Goal: Task Accomplishment & Management: Manage account settings

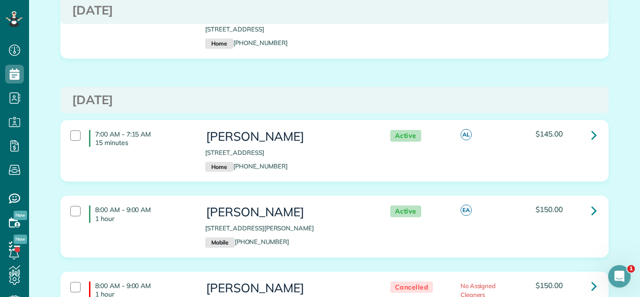
scroll to position [1407, 0]
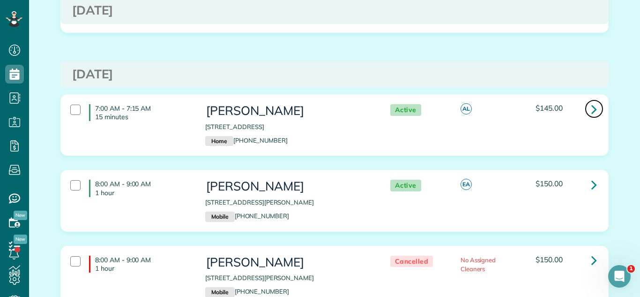
click at [515, 101] on icon at bounding box center [594, 109] width 6 height 16
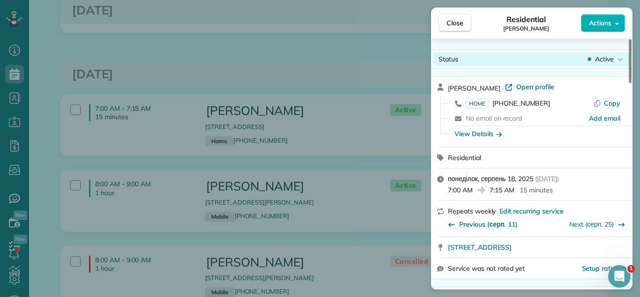
click at [515, 60] on icon at bounding box center [621, 58] width 6 height 9
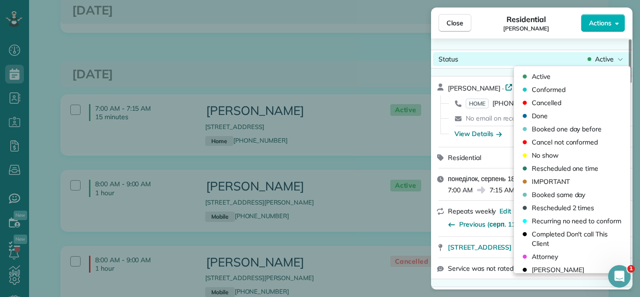
drag, startPoint x: 554, startPoint y: 92, endPoint x: 492, endPoint y: 52, distance: 73.7
click at [515, 92] on span "Conformed" at bounding box center [549, 89] width 34 height 9
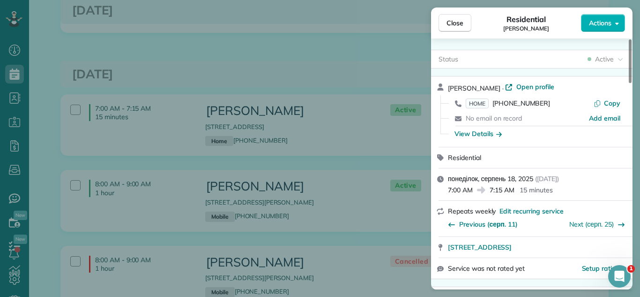
click at [458, 26] on span "Close" at bounding box center [455, 22] width 17 height 9
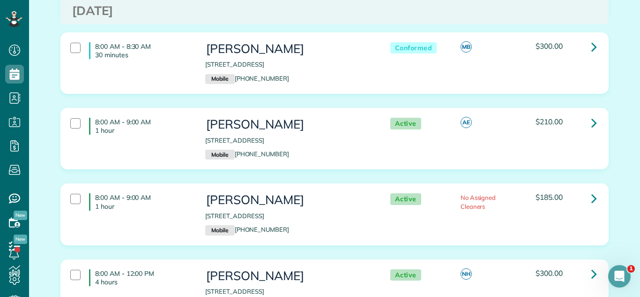
scroll to position [1759, 0]
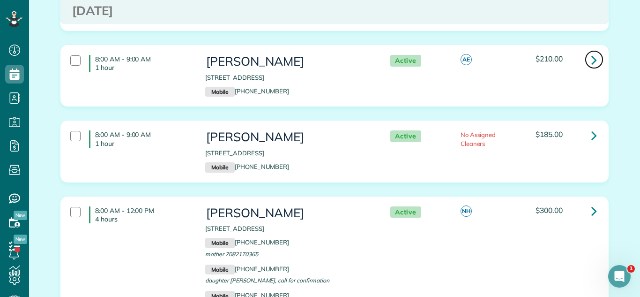
click at [515, 52] on icon at bounding box center [594, 60] width 6 height 16
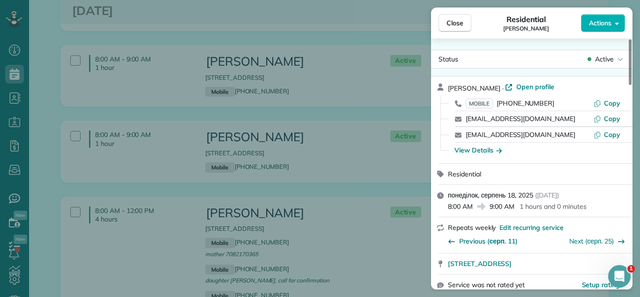
click at [515, 56] on span "Active" at bounding box center [604, 58] width 19 height 9
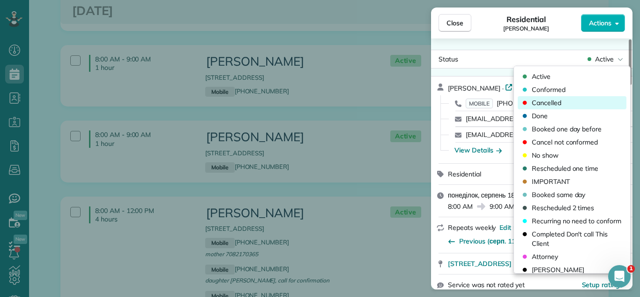
click at [515, 104] on div "Cancelled" at bounding box center [572, 102] width 109 height 13
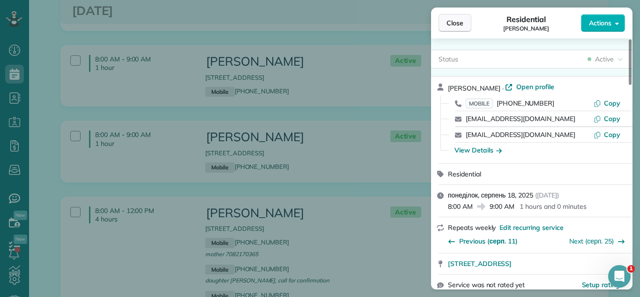
click at [459, 24] on span "Close" at bounding box center [455, 22] width 17 height 9
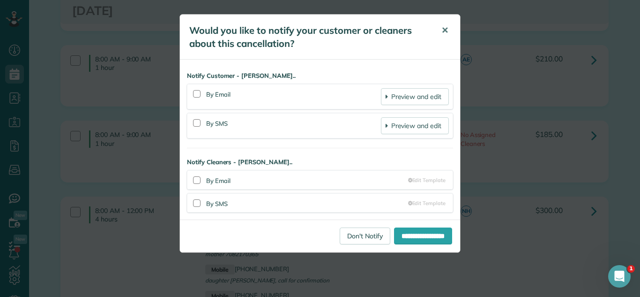
click at [447, 26] on button "✕" at bounding box center [444, 30] width 21 height 22
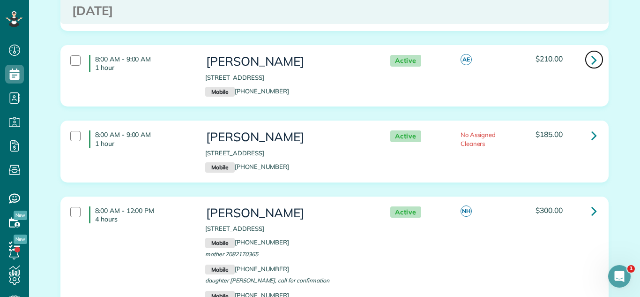
click at [515, 59] on icon at bounding box center [594, 60] width 6 height 16
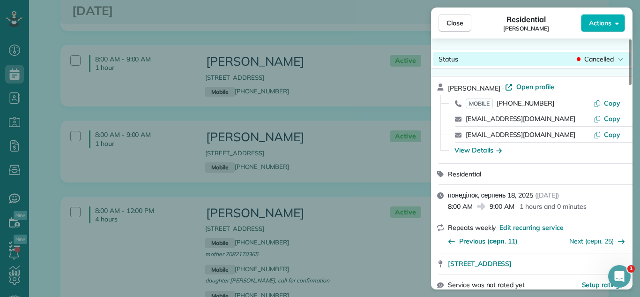
click at [515, 57] on span "Cancelled" at bounding box center [599, 58] width 30 height 9
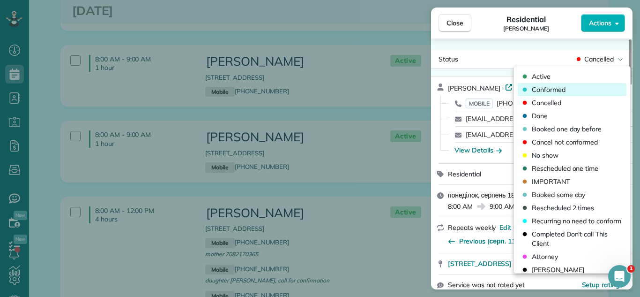
click at [515, 86] on div "Conformed" at bounding box center [572, 89] width 109 height 13
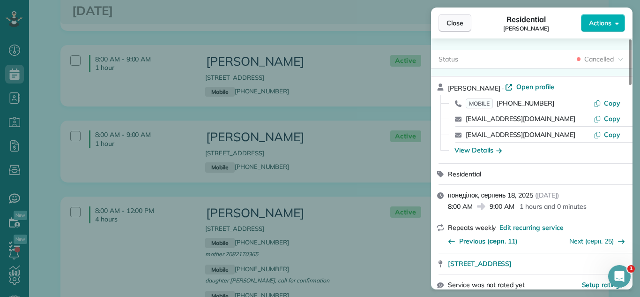
click at [453, 22] on span "Close" at bounding box center [455, 22] width 17 height 9
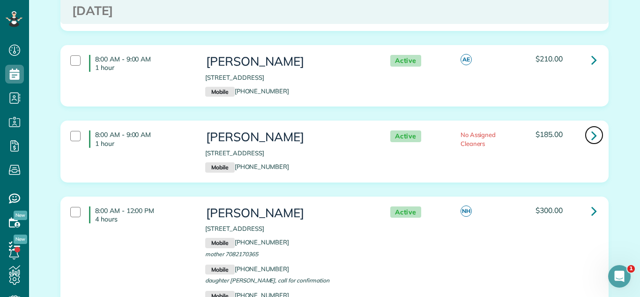
click at [515, 128] on icon at bounding box center [594, 135] width 6 height 16
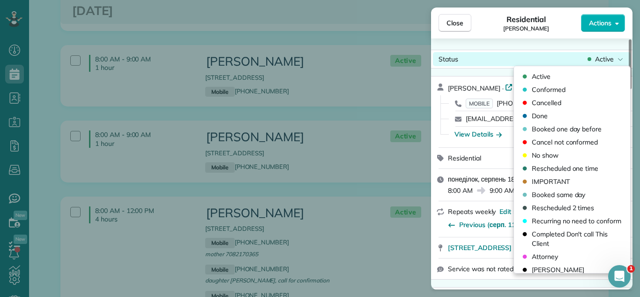
click at [515, 62] on span "Active" at bounding box center [604, 58] width 19 height 9
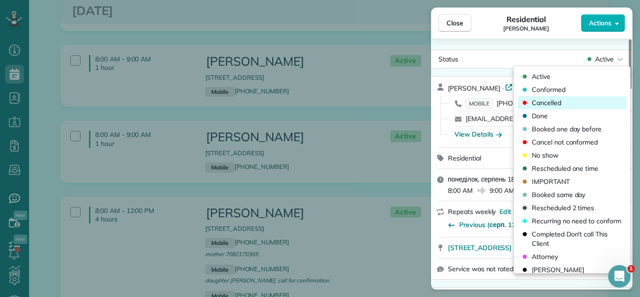
click at [515, 104] on div "Cancelled" at bounding box center [572, 102] width 109 height 13
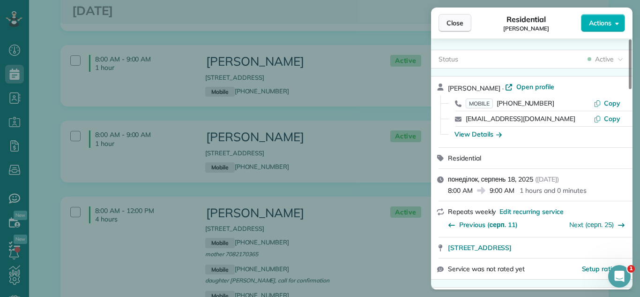
click at [468, 26] on button "Close" at bounding box center [455, 23] width 33 height 18
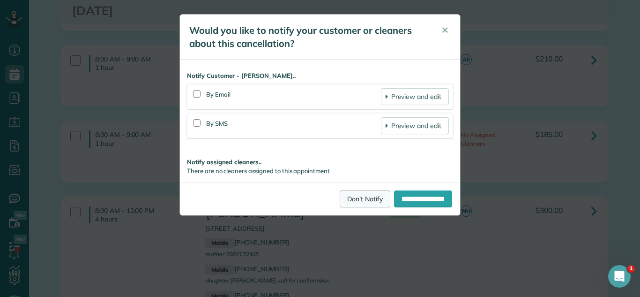
click at [340, 197] on link "Don't Notify" at bounding box center [365, 198] width 51 height 17
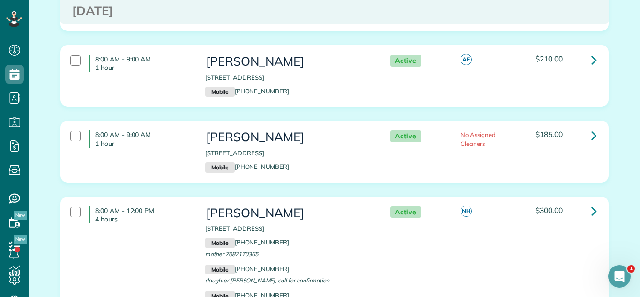
click at [390, 189] on div "8:00 AM - 9:00 AM 1 hour Clarre Cosgrove 22252 West Little Pond Road Kildeer IL…" at bounding box center [334, 157] width 562 height 75
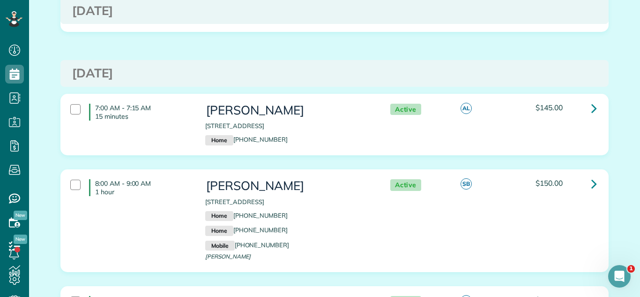
scroll to position [2198, 0]
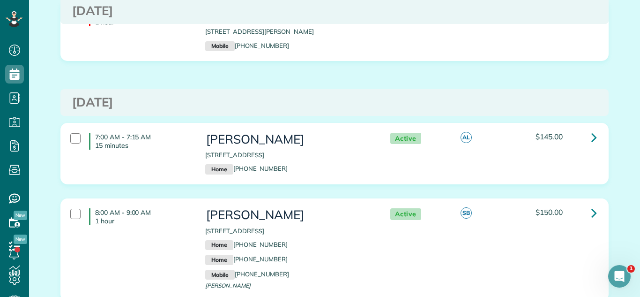
click at [515, 77] on div "Friday Aug 15, 2025 7:00 AM - 11:00 AM 4 hours Carol Bunch 1000 North Lake Shor…" at bounding box center [334, 154] width 548 height 4558
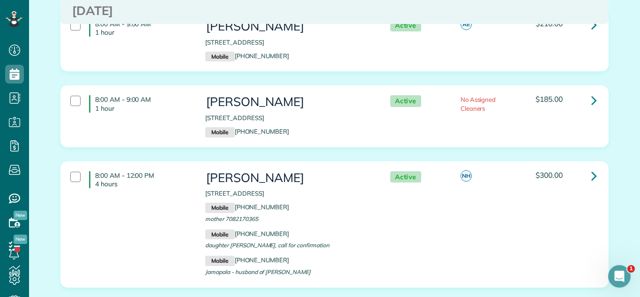
scroll to position [1772, 0]
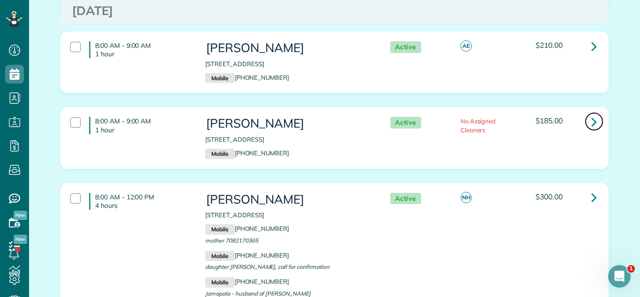
click at [515, 114] on icon at bounding box center [594, 121] width 6 height 16
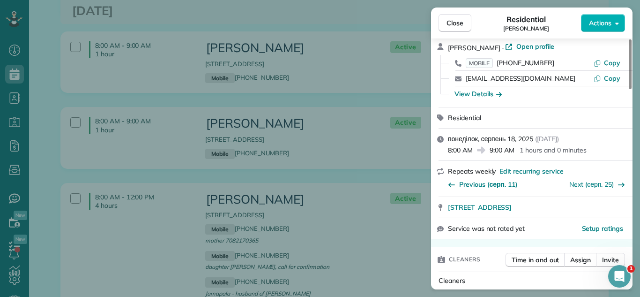
scroll to position [71, 0]
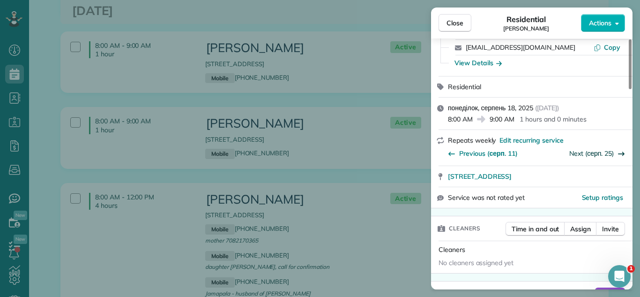
click at [515, 153] on link "Next (серп. 25)" at bounding box center [591, 153] width 45 height 8
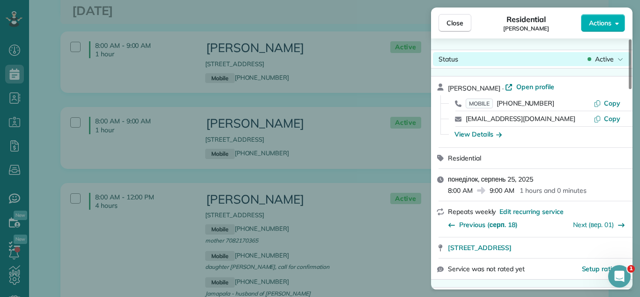
click at [515, 60] on span "Active" at bounding box center [604, 58] width 19 height 9
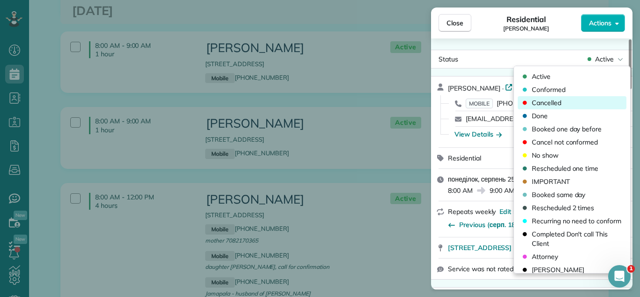
click at [515, 103] on div "Cancelled" at bounding box center [572, 102] width 109 height 13
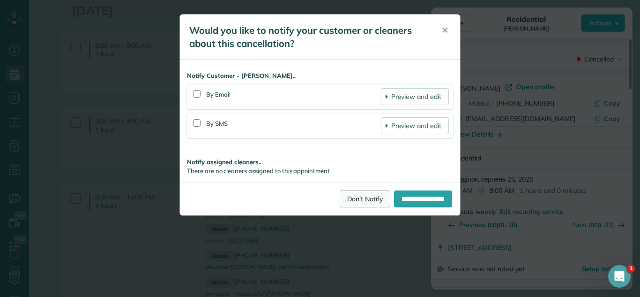
click at [349, 197] on link "Don't Notify" at bounding box center [365, 198] width 51 height 17
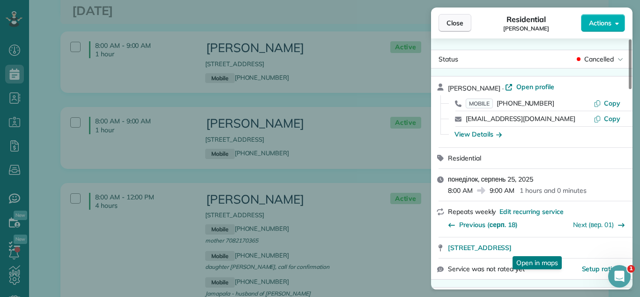
click at [441, 16] on button "Close" at bounding box center [455, 23] width 33 height 18
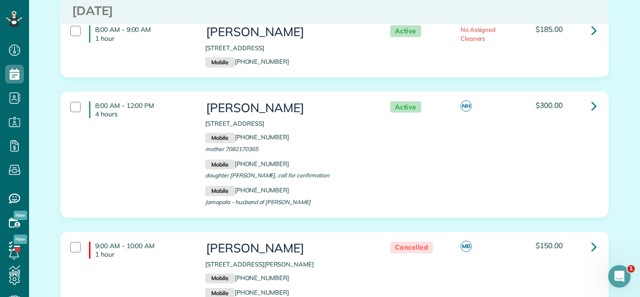
scroll to position [1877, 0]
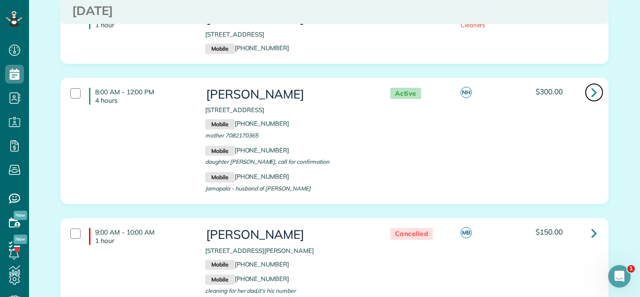
click at [515, 86] on icon at bounding box center [594, 92] width 6 height 16
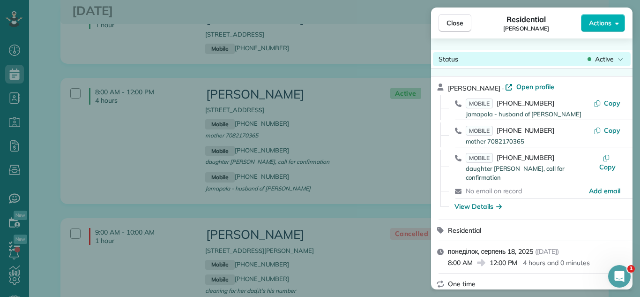
click at [515, 58] on span "Active" at bounding box center [604, 58] width 19 height 9
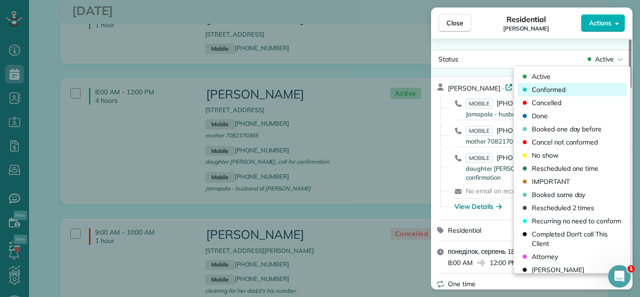
click at [515, 89] on span "Conformed" at bounding box center [549, 89] width 34 height 9
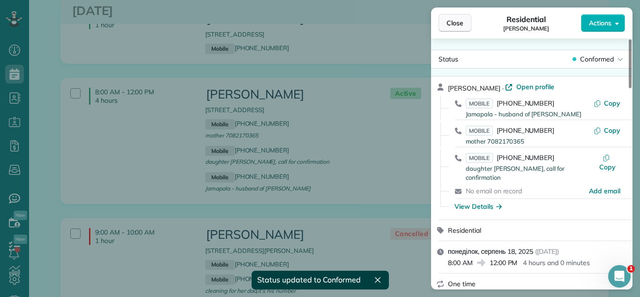
click at [451, 17] on button "Close" at bounding box center [455, 23] width 33 height 18
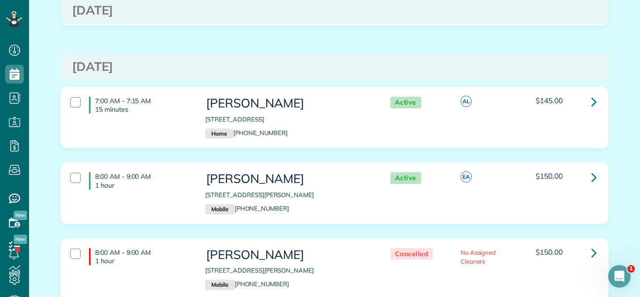
scroll to position [1414, 0]
click at [515, 168] on link at bounding box center [594, 177] width 19 height 19
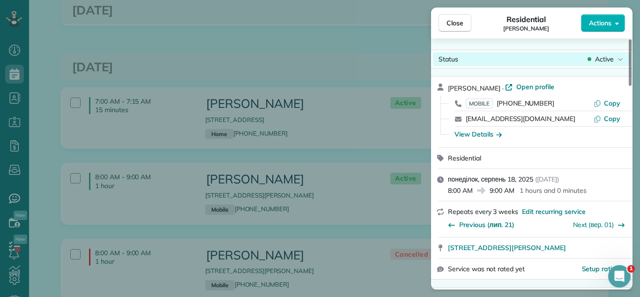
click at [515, 55] on div "Active" at bounding box center [605, 58] width 39 height 9
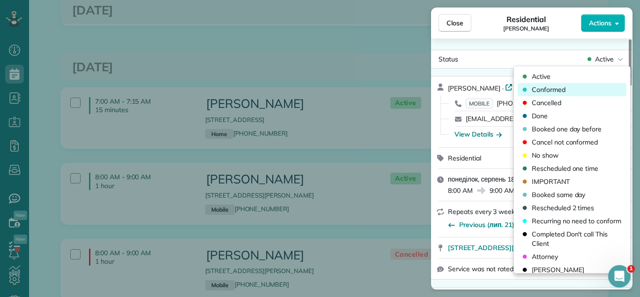
click at [515, 89] on span "Conformed" at bounding box center [549, 89] width 34 height 9
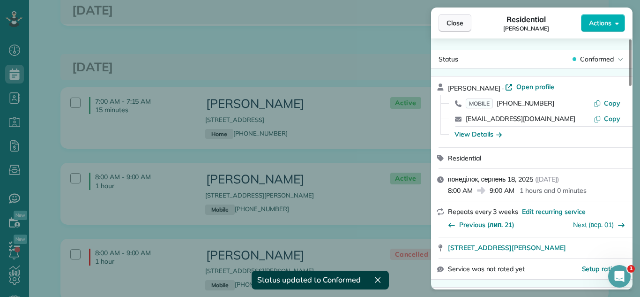
click at [446, 20] on button "Close" at bounding box center [455, 23] width 33 height 18
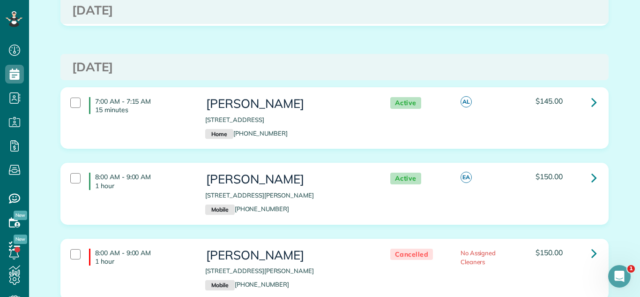
click at [479, 141] on div "7:00 AM - 7:15 AM 15 minutes Carol Bunch 1000 North Lake Shore Drive Chicago IL…" at bounding box center [334, 124] width 562 height 75
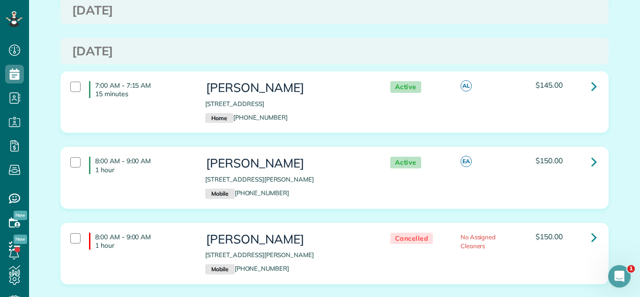
scroll to position [1435, 0]
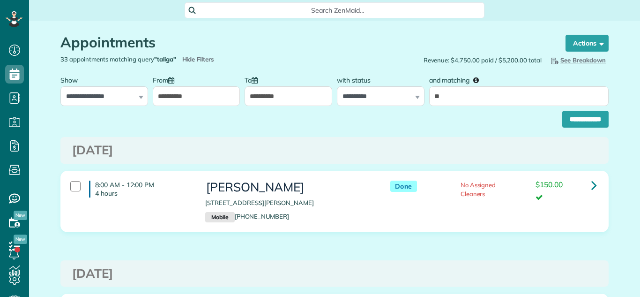
scroll to position [4, 4]
type input "*******"
click at [566, 119] on input "**********" at bounding box center [585, 119] width 46 height 17
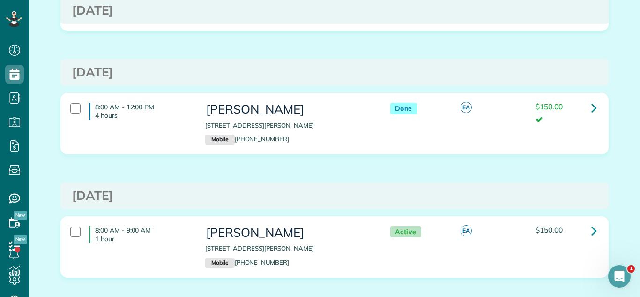
scroll to position [5175, 0]
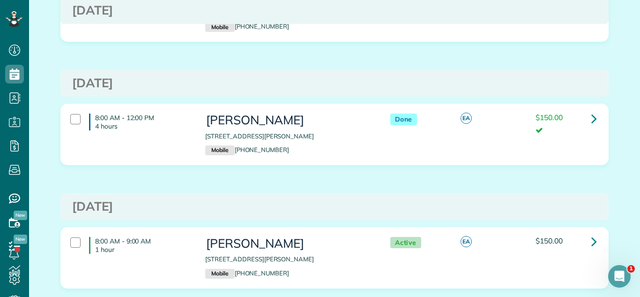
click at [514, 79] on h3 "Monday Jul 21, 2025" at bounding box center [334, 83] width 525 height 14
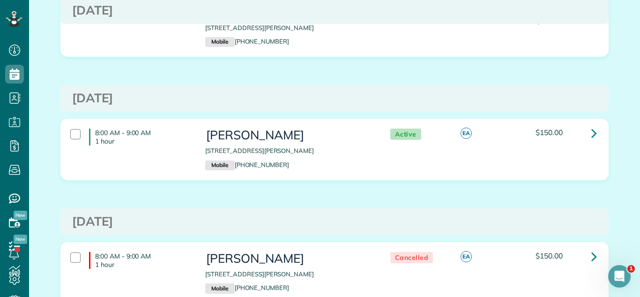
scroll to position [5284, 0]
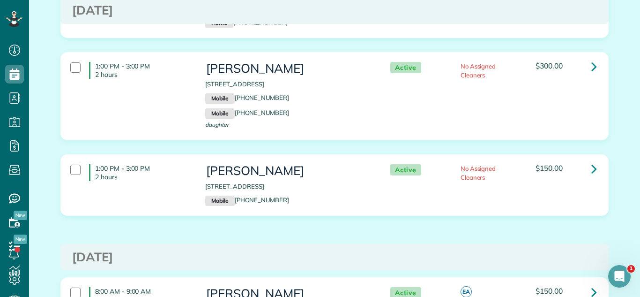
scroll to position [2288, 0]
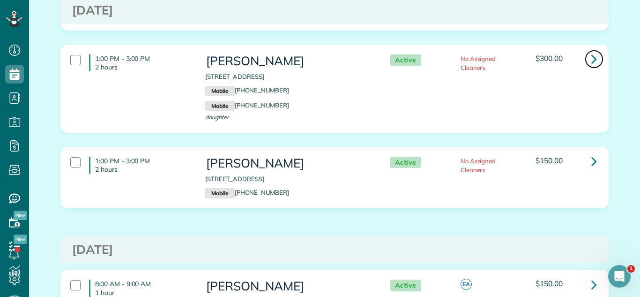
click at [598, 66] on link at bounding box center [594, 59] width 19 height 19
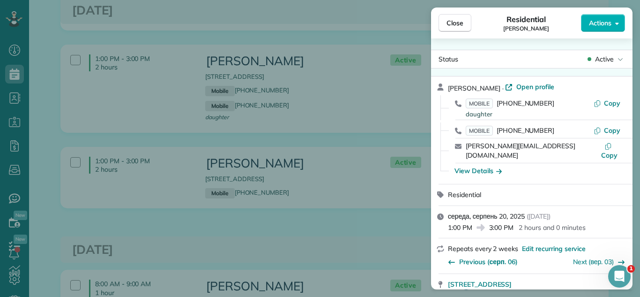
click at [596, 22] on span "Actions" at bounding box center [600, 22] width 22 height 9
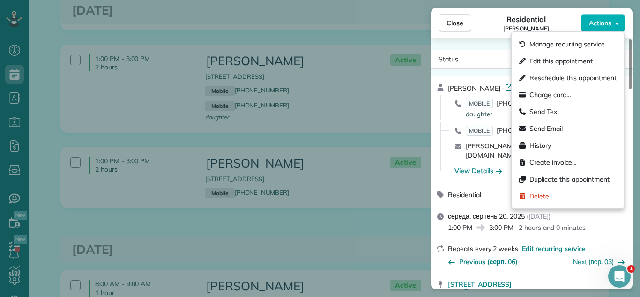
click at [483, 44] on div "Status Active [PERSON_NAME] · Open profile MOBILE [PHONE_NUMBER] daughter Copy …" at bounding box center [531, 163] width 201 height 251
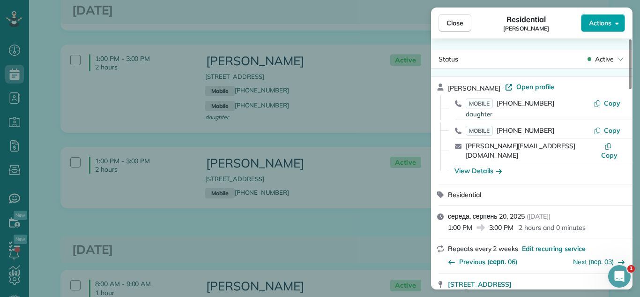
click at [612, 21] on button "Actions" at bounding box center [603, 23] width 44 height 18
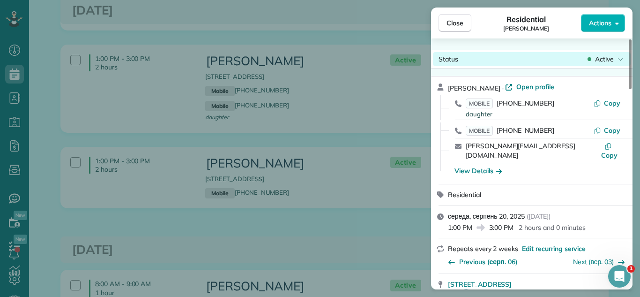
click at [603, 61] on span "Active" at bounding box center [604, 58] width 19 height 9
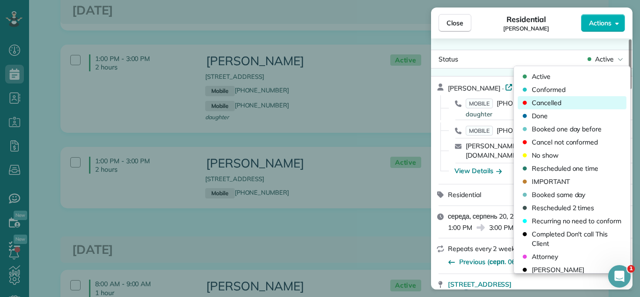
click at [553, 104] on span "Cancelled" at bounding box center [547, 102] width 30 height 9
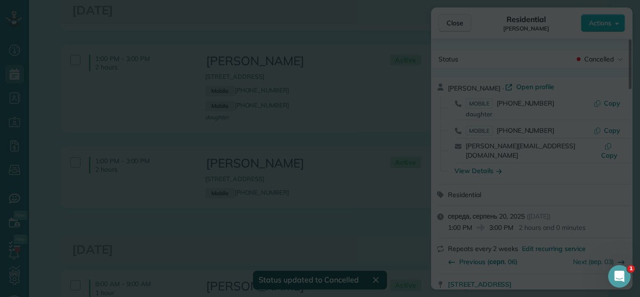
click at [453, 19] on body "Dashboard Scheduling Calendar View List View Dispatch View - Weekly scheduling …" at bounding box center [320, 148] width 640 height 297
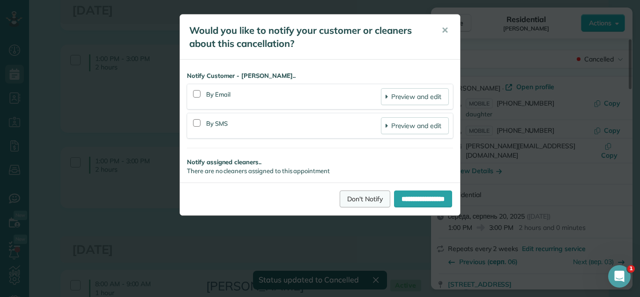
click at [352, 196] on link "Don't Notify" at bounding box center [365, 198] width 51 height 17
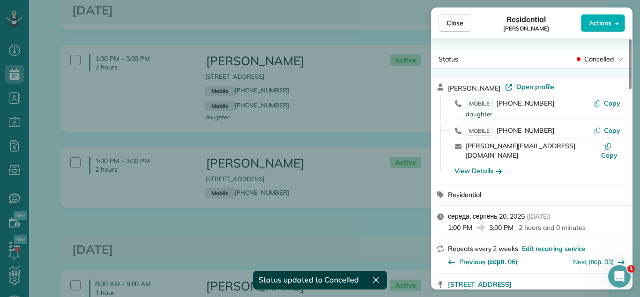
click at [387, 208] on div "Close Residential [PERSON_NAME] Actions Status Cancelled [PERSON_NAME] · Open p…" at bounding box center [320, 148] width 640 height 297
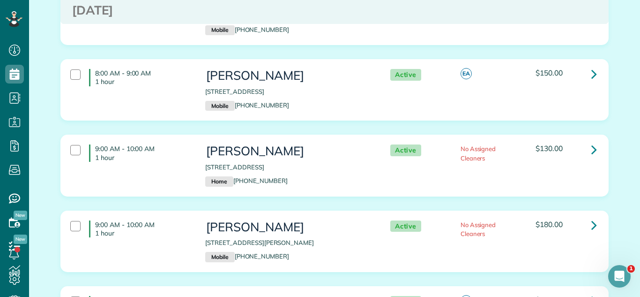
scroll to position [1951, 0]
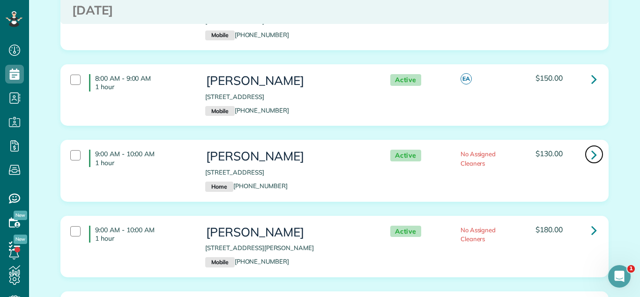
click at [595, 159] on icon at bounding box center [594, 154] width 6 height 16
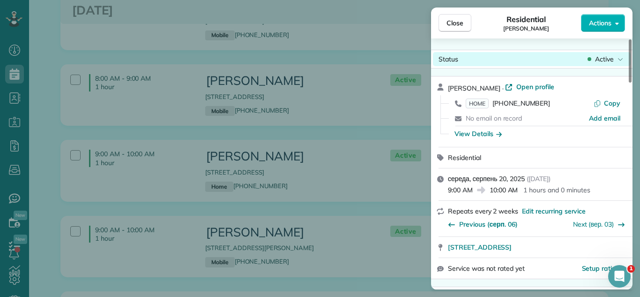
click at [602, 63] on span "Active" at bounding box center [604, 58] width 19 height 9
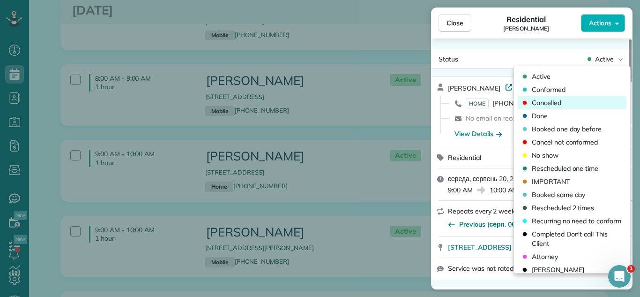
click at [570, 98] on div "Cancelled" at bounding box center [572, 102] width 109 height 13
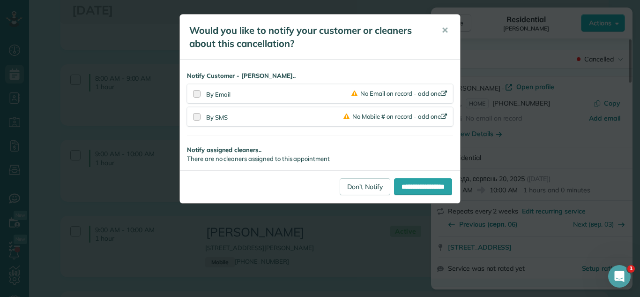
drag, startPoint x: 564, startPoint y: 102, endPoint x: 494, endPoint y: 116, distance: 71.7
click at [564, 102] on div "**********" at bounding box center [320, 148] width 640 height 297
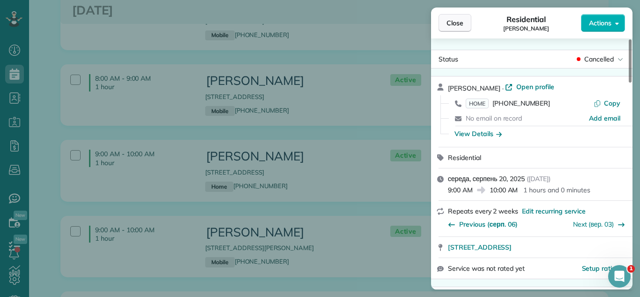
click at [455, 24] on span "Close" at bounding box center [455, 22] width 17 height 9
